Goal: Find specific page/section

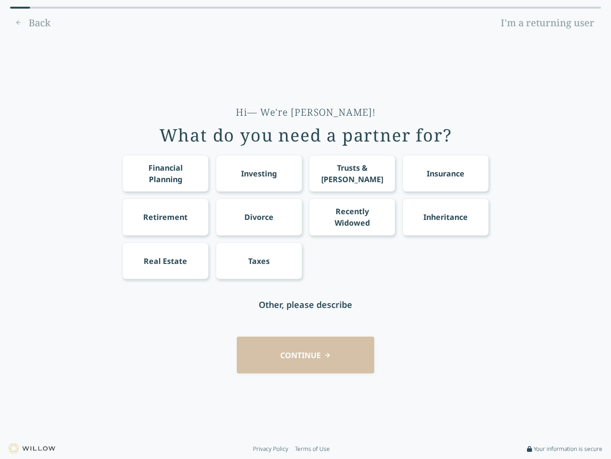
click at [306, 229] on div "Financial Planning Investing Trusts & [PERSON_NAME] Insurance Retirement Divorc…" at bounding box center [305, 217] width 367 height 124
click at [165, 173] on div "Financial Planning" at bounding box center [165, 173] width 69 height 23
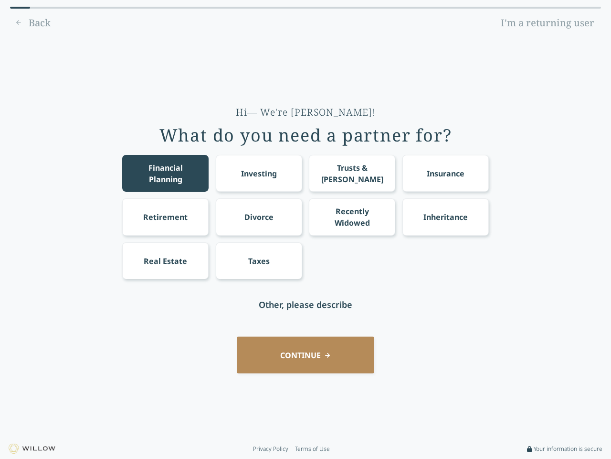
click at [259, 173] on div "Investing" at bounding box center [259, 173] width 36 height 11
click at [352, 173] on div "Trusts & [PERSON_NAME]" at bounding box center [352, 173] width 69 height 23
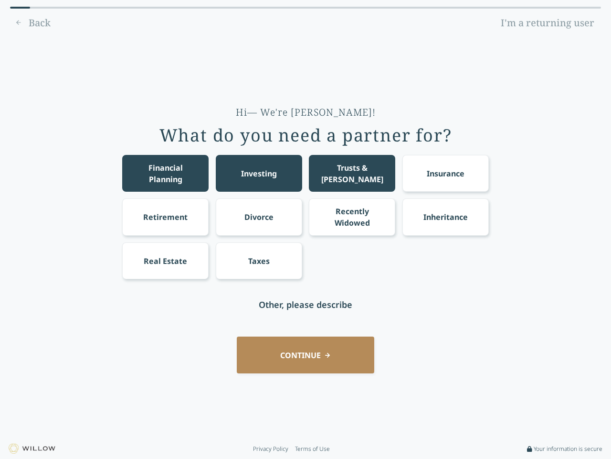
click at [446, 173] on div "Insurance" at bounding box center [446, 173] width 38 height 11
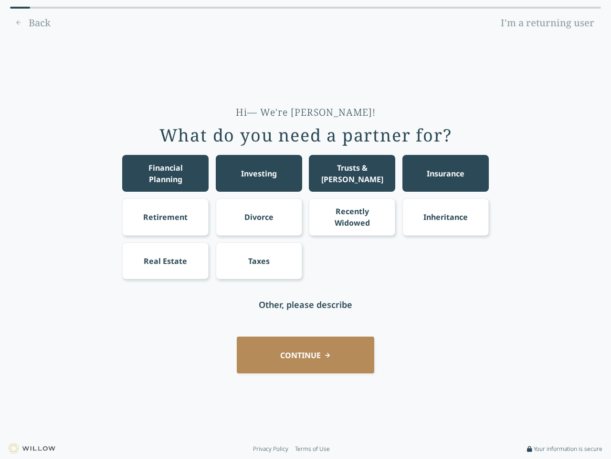
click at [165, 216] on div "Retirement" at bounding box center [165, 216] width 44 height 11
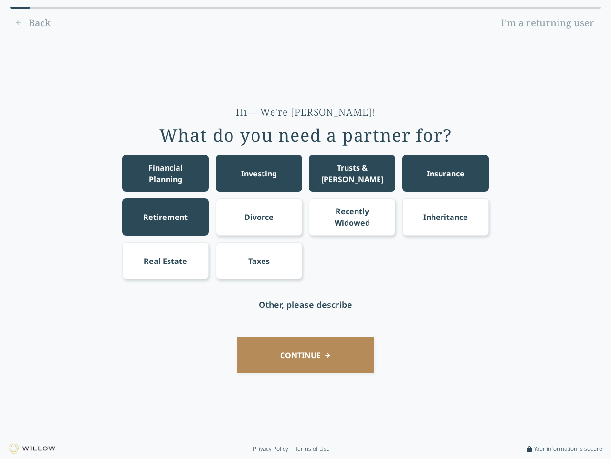
click at [259, 216] on div "Divorce" at bounding box center [259, 216] width 29 height 11
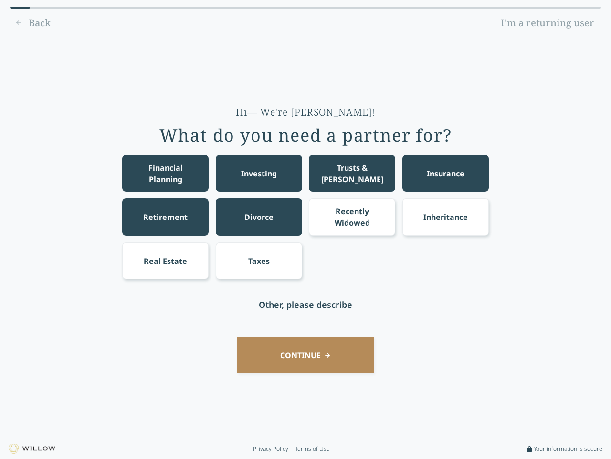
click at [352, 216] on div "Recently Widowed" at bounding box center [352, 216] width 69 height 23
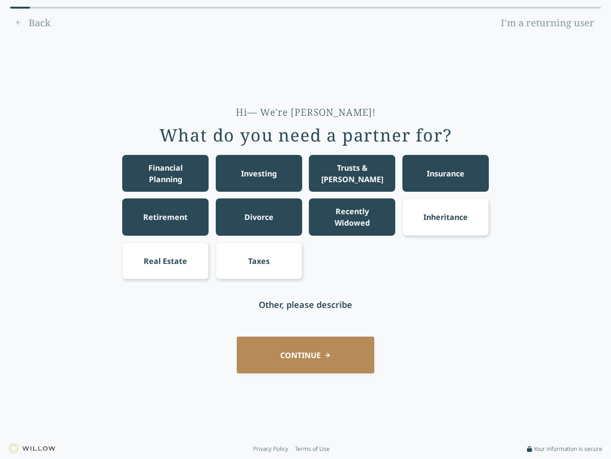
click at [446, 216] on div "Inheritance" at bounding box center [446, 216] width 44 height 11
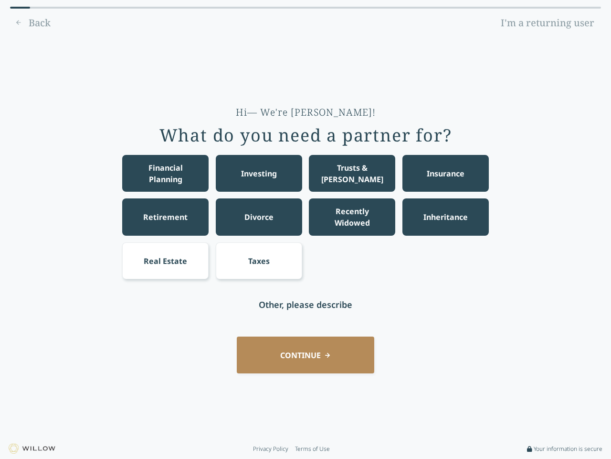
click at [165, 260] on div "Real Estate" at bounding box center [165, 260] width 43 height 11
